Goal: Complete application form

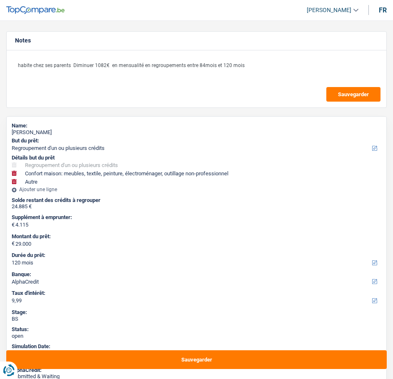
select select "refinancing"
select select "household"
select select "other"
select select "120"
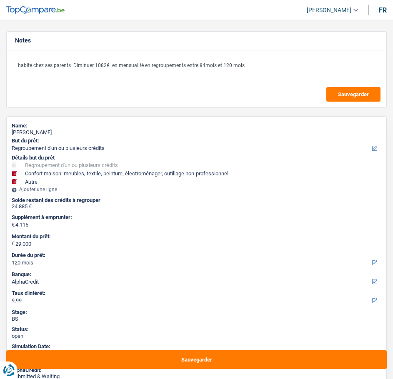
select select "alphacredit"
select select "refinancing"
select select "yes"
select select "household"
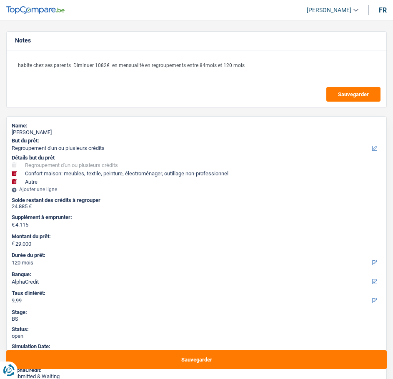
select select "false"
select select "other"
select select "120"
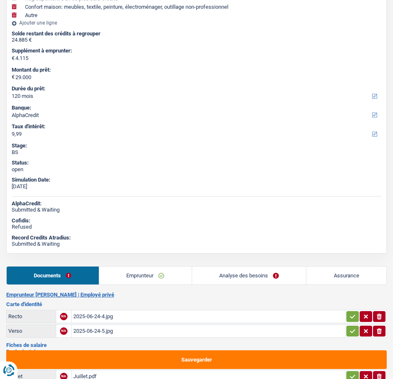
click at [238, 275] on link "Analyse des besoins" at bounding box center [249, 276] width 114 height 18
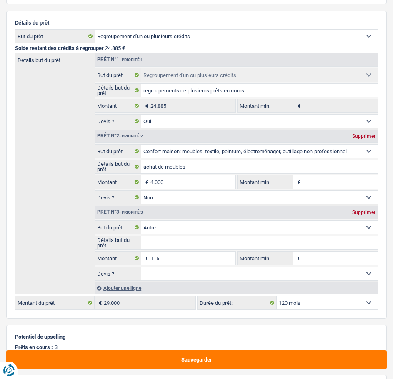
scroll to position [500, 0]
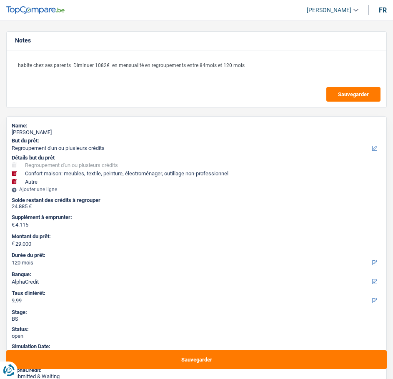
select select "refinancing"
select select "household"
select select "other"
select select "120"
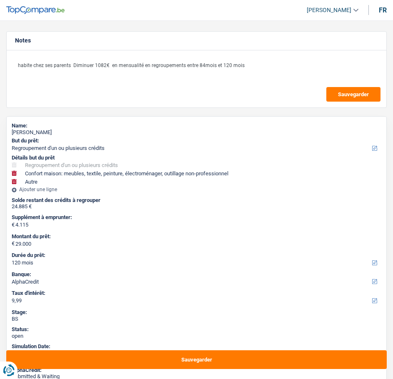
select select "alphacredit"
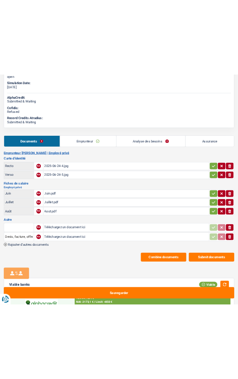
scroll to position [333, 0]
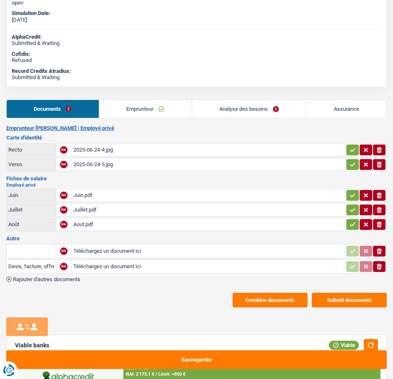
click at [291, 295] on button "Combine documents" at bounding box center [270, 300] width 75 height 15
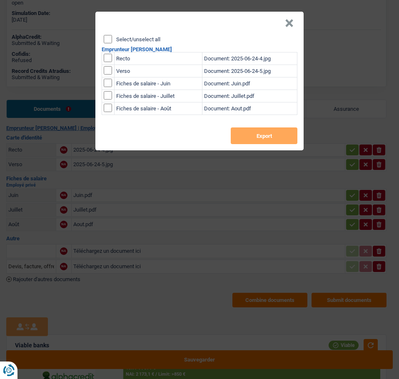
click at [108, 36] on input "Select/unselect all" at bounding box center [108, 39] width 8 height 8
checkbox input "true"
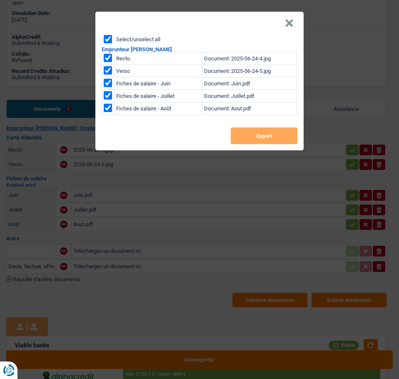
checkbox input "true"
click at [258, 133] on button "Export" at bounding box center [264, 136] width 67 height 17
click at [292, 19] on button "×" at bounding box center [289, 23] width 9 height 8
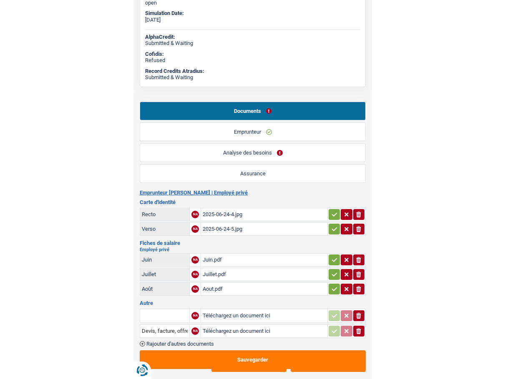
scroll to position [0, 0]
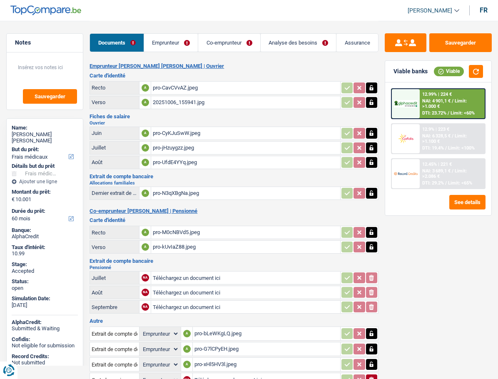
select select "medical"
select select "60"
select select "applicant"
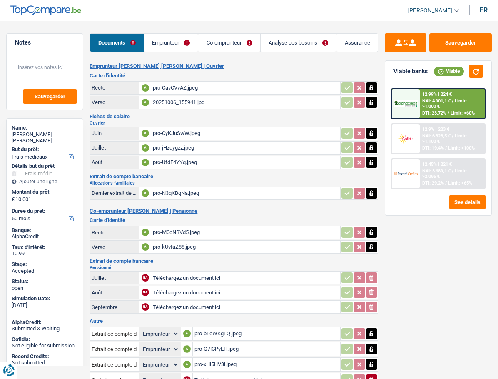
select select "applicant"
select select "coApplicant"
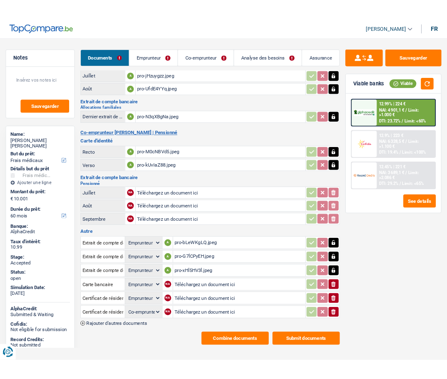
scroll to position [85, 0]
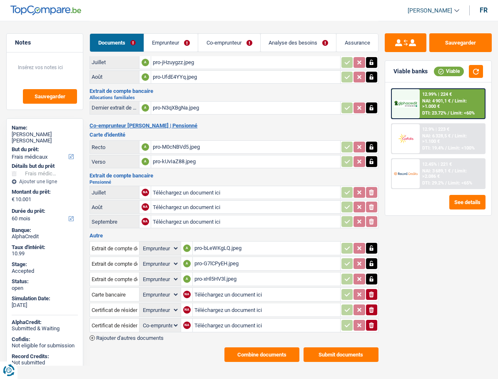
click at [277, 348] on button "Combine documents" at bounding box center [262, 355] width 75 height 15
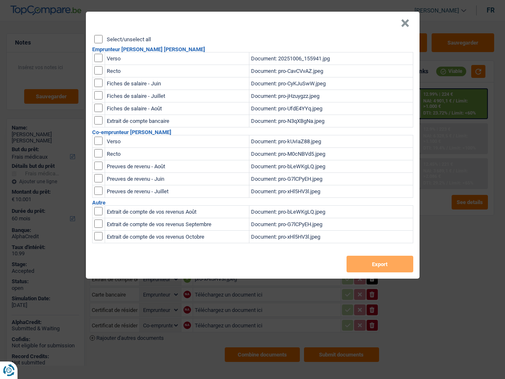
click at [99, 32] on header "×" at bounding box center [252, 23] width 333 height 23
click at [96, 35] on input "Select/unselect all" at bounding box center [98, 39] width 8 height 8
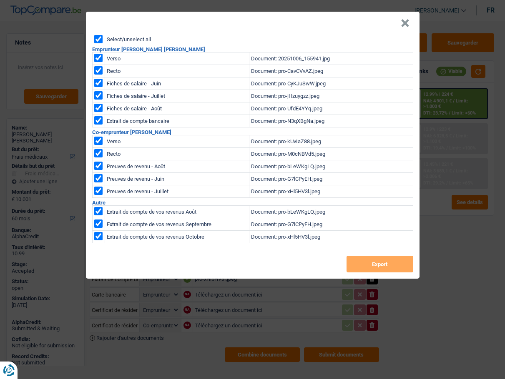
checkbox input "true"
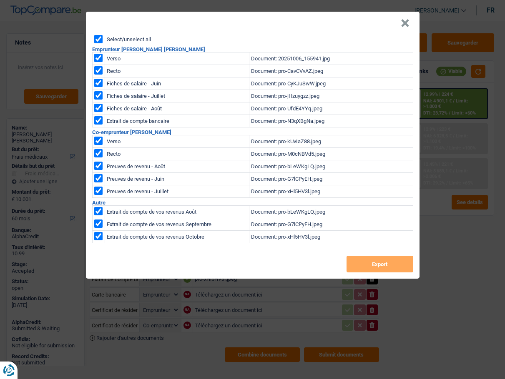
checkbox input "true"
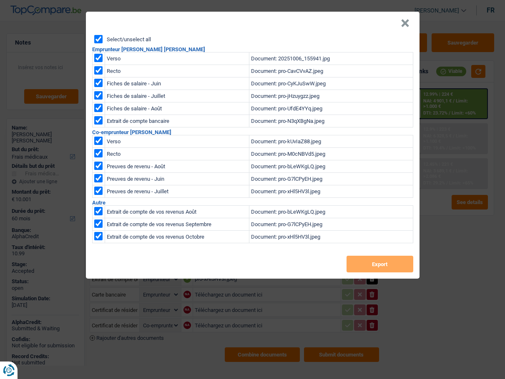
checkbox input "true"
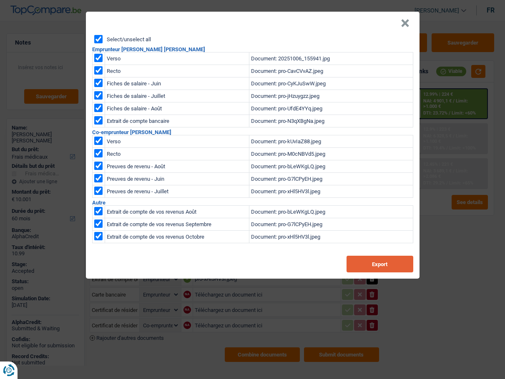
click at [393, 259] on button "Export" at bounding box center [379, 264] width 67 height 17
click at [419, 316] on div "× Select/unselect all Emprunteur Claudia Leitao Morais Vicente Verso Document: …" at bounding box center [252, 189] width 505 height 379
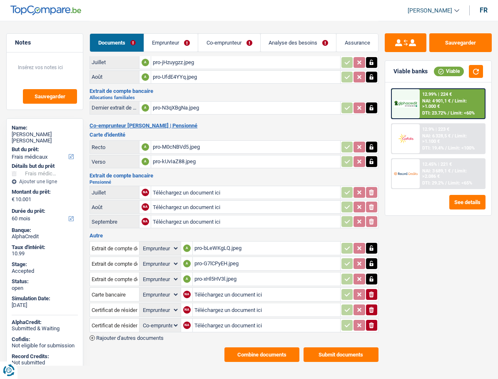
click at [333, 5] on header "Chris Munzemba Se déconnecter fr" at bounding box center [249, 10] width 498 height 21
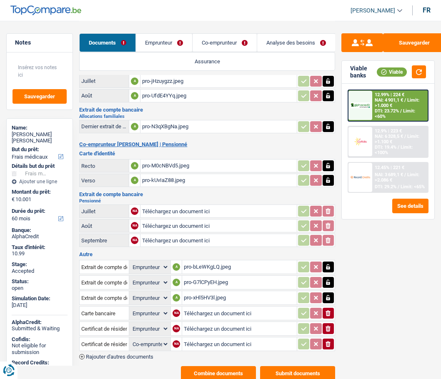
click at [408, 175] on span "Limit: >2.086 €" at bounding box center [397, 177] width 45 height 11
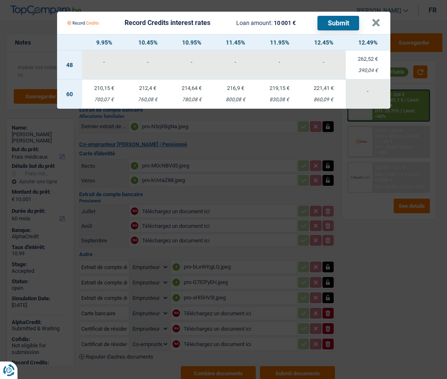
click at [149, 92] on td "212,4 € 760,08 €" at bounding box center [147, 94] width 43 height 29
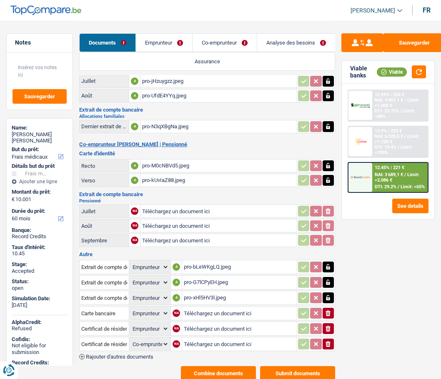
click at [384, 180] on div "12.45% | 221 € NAI: 3 689,1 € / Limit: >2.086 € DTI: 29.2% / Limit: <65%" at bounding box center [399, 177] width 55 height 29
